Goal: Transaction & Acquisition: Purchase product/service

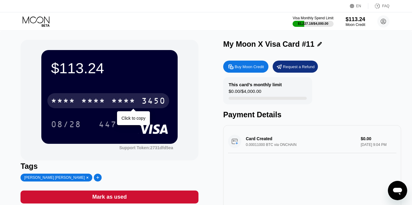
click at [135, 102] on div "* * * *" at bounding box center [123, 102] width 24 height 10
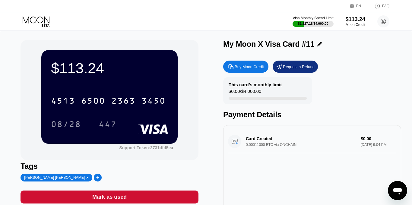
drag, startPoint x: 130, startPoint y: 125, endPoint x: 95, endPoint y: 113, distance: 36.7
click at [95, 113] on div "4513 6500 2363 3450 08/28 447" at bounding box center [109, 107] width 117 height 36
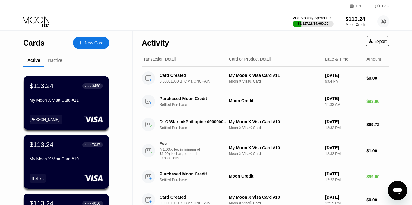
click at [58, 62] on div "Inactive" at bounding box center [55, 60] width 14 height 5
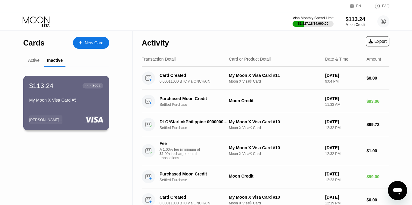
click at [67, 112] on div "$113.24 ● ● ● ● 8602 My Moon X Visa Card #5 楢山 梅子..." at bounding box center [66, 103] width 86 height 55
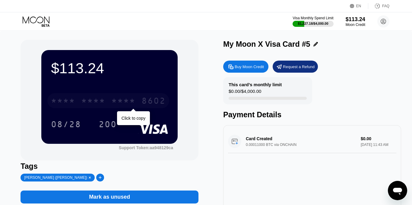
click at [110, 101] on div "* * * * * * * * * * * * 8602" at bounding box center [108, 100] width 122 height 15
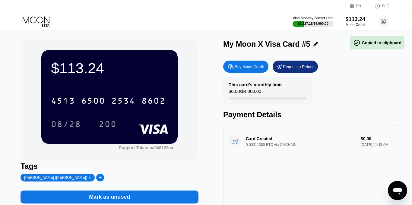
click at [131, 170] on div "Tags" at bounding box center [109, 166] width 178 height 9
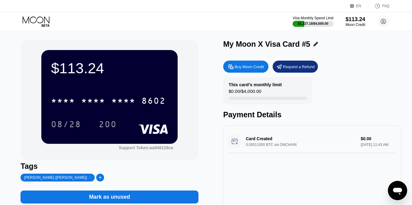
click at [87, 179] on div at bounding box center [89, 177] width 4 height 4
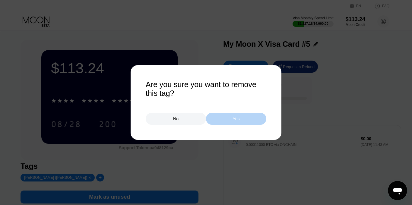
click at [219, 123] on div "Yes" at bounding box center [236, 119] width 60 height 12
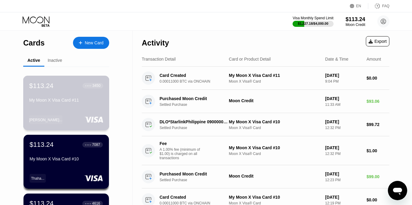
click at [100, 102] on div "My Moon X Visa Card #11" at bounding box center [66, 100] width 74 height 5
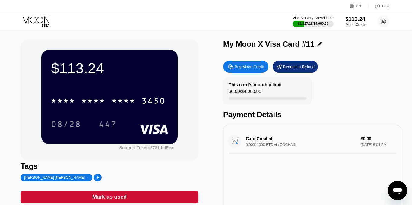
click at [85, 179] on div at bounding box center [87, 177] width 4 height 4
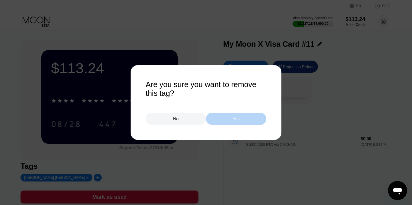
click at [213, 120] on div "Yes" at bounding box center [236, 119] width 60 height 12
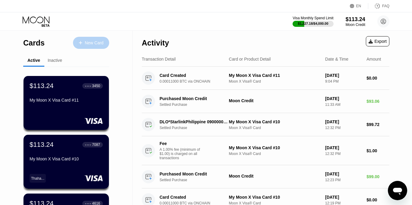
click at [91, 40] on div "New Card" at bounding box center [94, 42] width 19 height 5
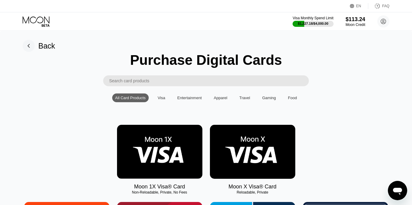
click at [231, 147] on img at bounding box center [252, 152] width 85 height 54
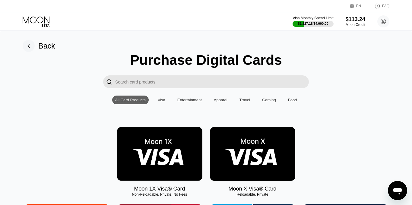
click at [243, 154] on img at bounding box center [252, 154] width 85 height 54
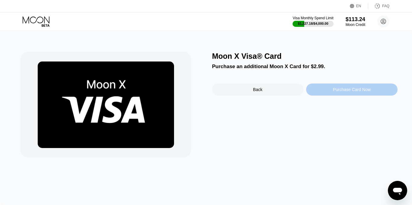
click at [338, 87] on div "Purchase Card Now" at bounding box center [352, 89] width 38 height 5
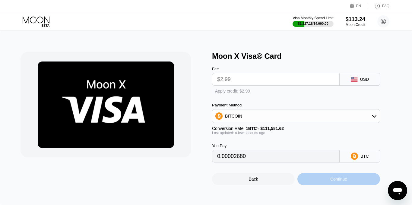
click at [350, 181] on div "Continue" at bounding box center [338, 179] width 83 height 12
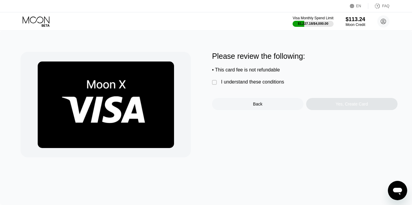
click at [242, 79] on div "I understand these conditions" at bounding box center [252, 81] width 63 height 5
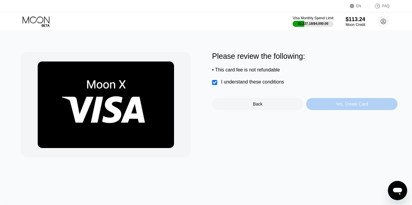
click at [325, 107] on div "Yes, Create Card" at bounding box center [351, 104] width 91 height 12
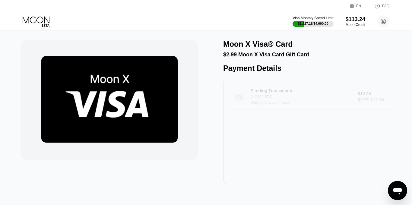
click at [325, 107] on div "Pending Transaction 0.00011 BTC Waiting for 1 confirmation $12.28 Sep 24, 2025 …" at bounding box center [312, 96] width 168 height 26
click at [190, 34] on div "Moon X Visa® Card $2.99 Moon X Visa Card Gift Card Payment Details Pending Tran…" at bounding box center [206, 118] width 412 height 174
click at [385, 24] on circle at bounding box center [383, 21] width 12 height 12
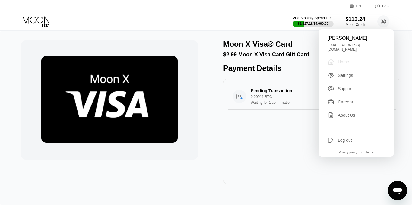
click at [351, 58] on div " Home" at bounding box center [355, 61] width 57 height 7
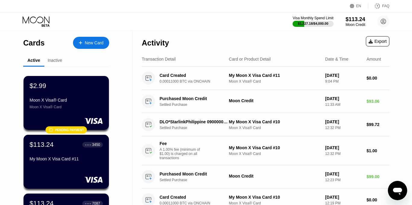
click at [58, 62] on div "Inactive" at bounding box center [55, 60] width 14 height 5
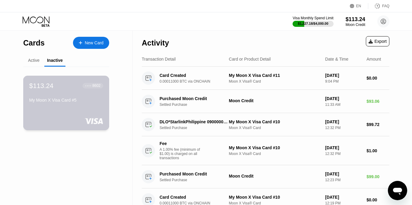
click at [67, 102] on div "My Moon X Visa Card #5" at bounding box center [66, 100] width 74 height 5
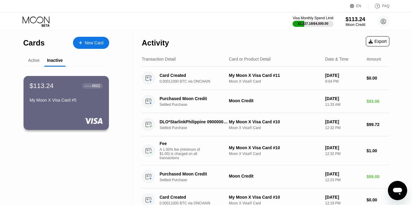
click at [35, 62] on div "Active" at bounding box center [33, 60] width 11 height 5
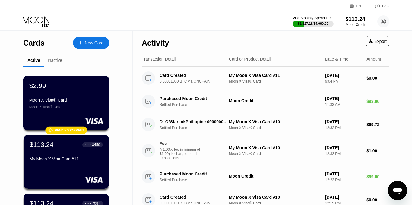
click at [60, 120] on div at bounding box center [66, 121] width 74 height 6
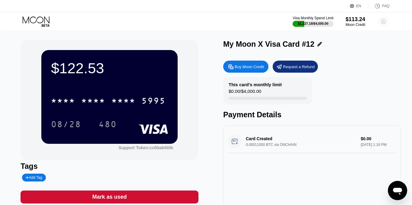
click at [378, 21] on circle at bounding box center [383, 21] width 12 height 12
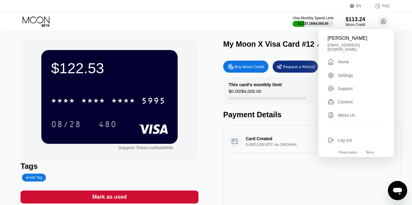
click at [343, 59] on div "Home" at bounding box center [342, 61] width 11 height 5
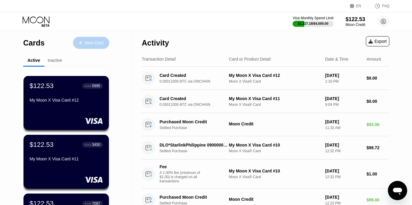
click at [102, 47] on div "New Card" at bounding box center [91, 43] width 36 height 12
